Goal: Navigation & Orientation: Find specific page/section

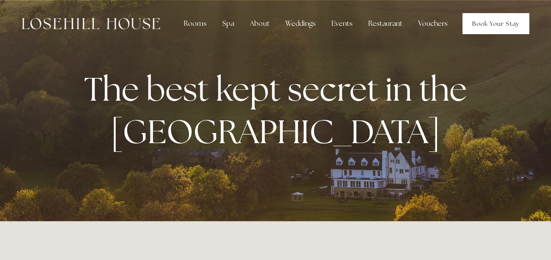
click at [496, 27] on link "Book Your Stay" at bounding box center [495, 23] width 67 height 21
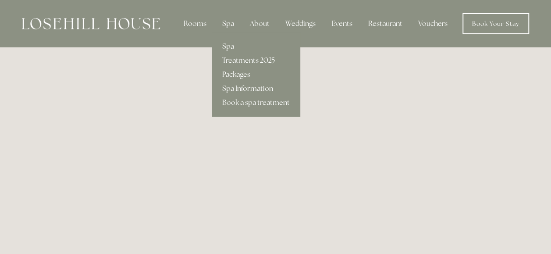
click at [231, 20] on div "Spa" at bounding box center [228, 24] width 26 height 18
